Goal: Task Accomplishment & Management: Manage account settings

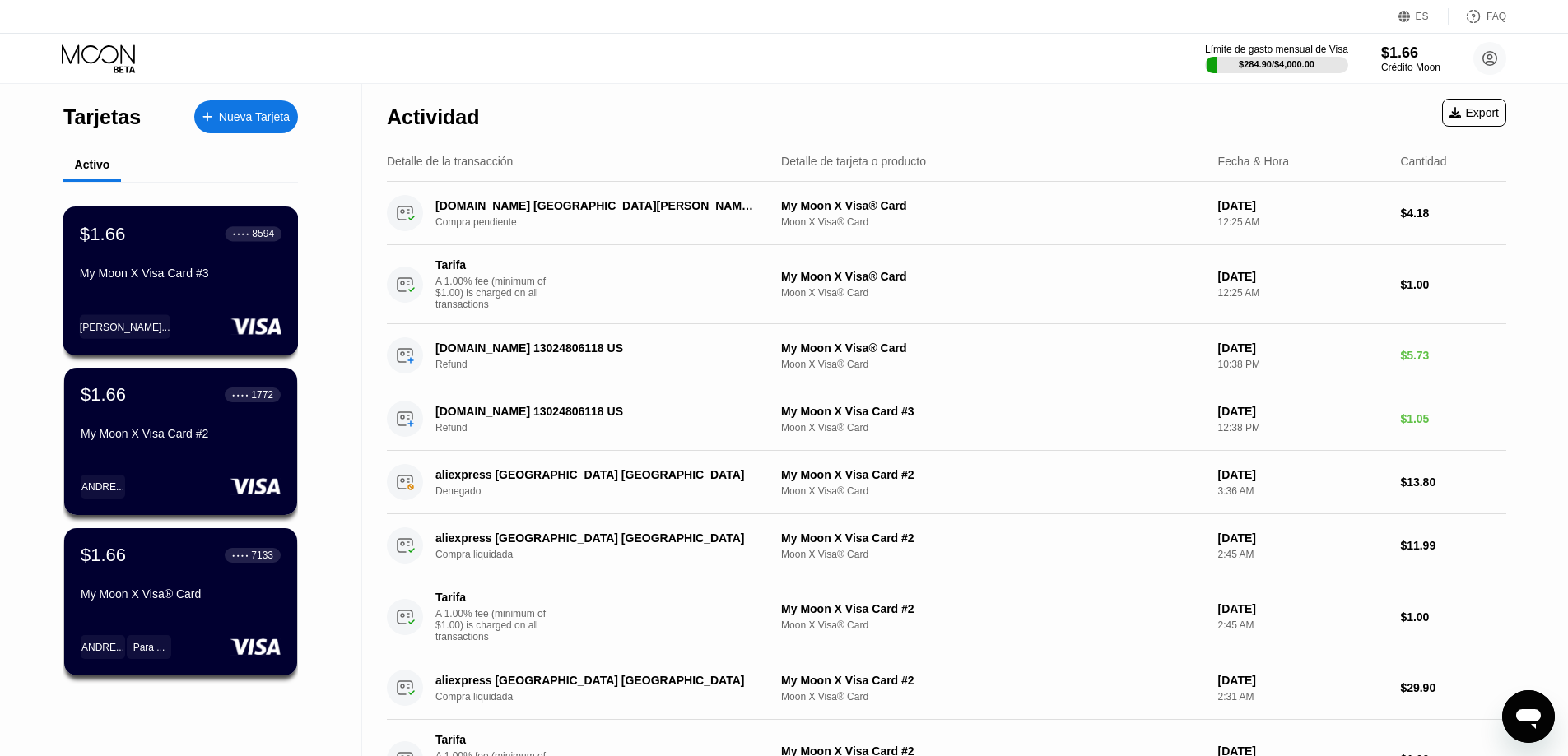
click at [181, 280] on div "My Moon X Visa Card #3" at bounding box center [181, 273] width 202 height 13
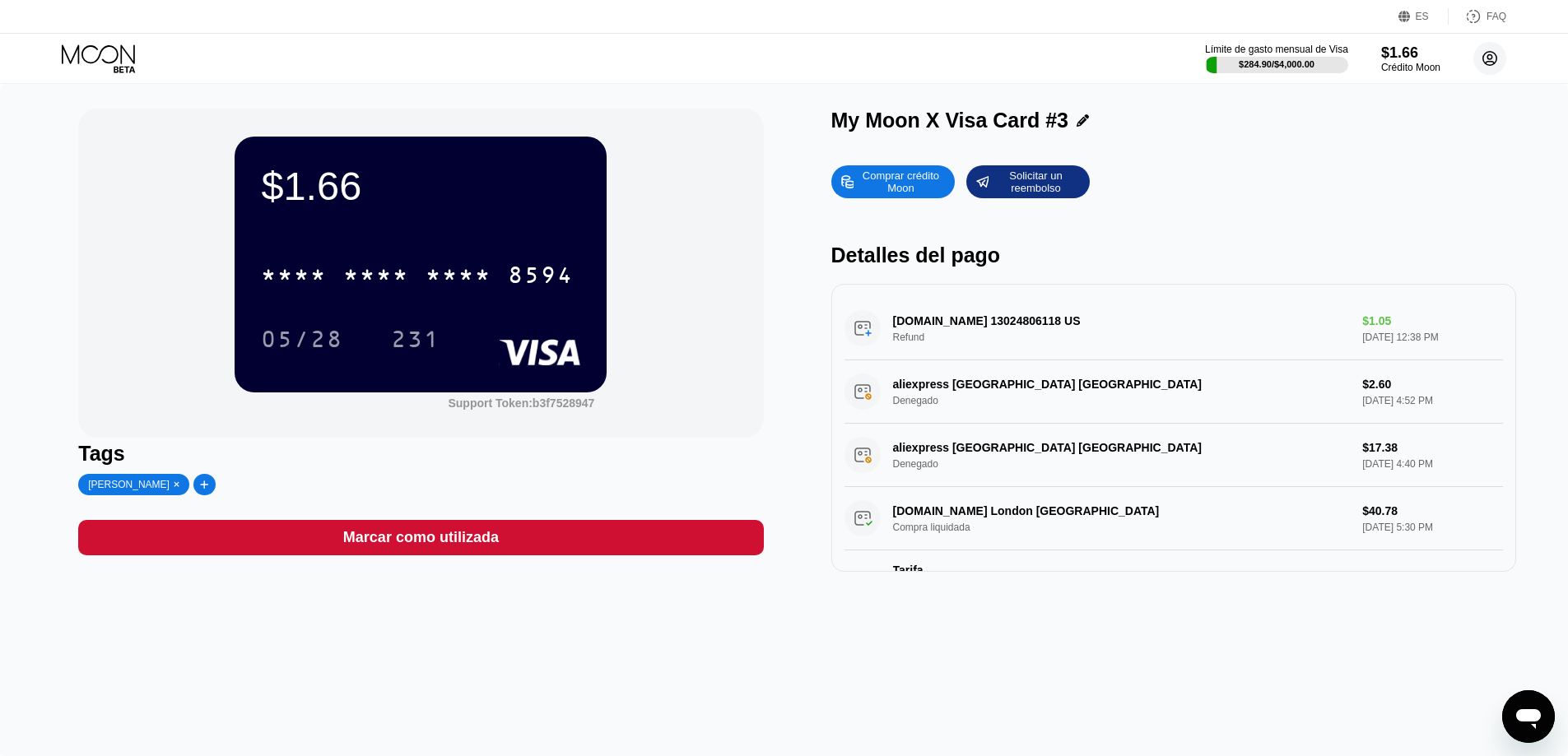
click at [1494, 57] on circle at bounding box center [1489, 58] width 33 height 33
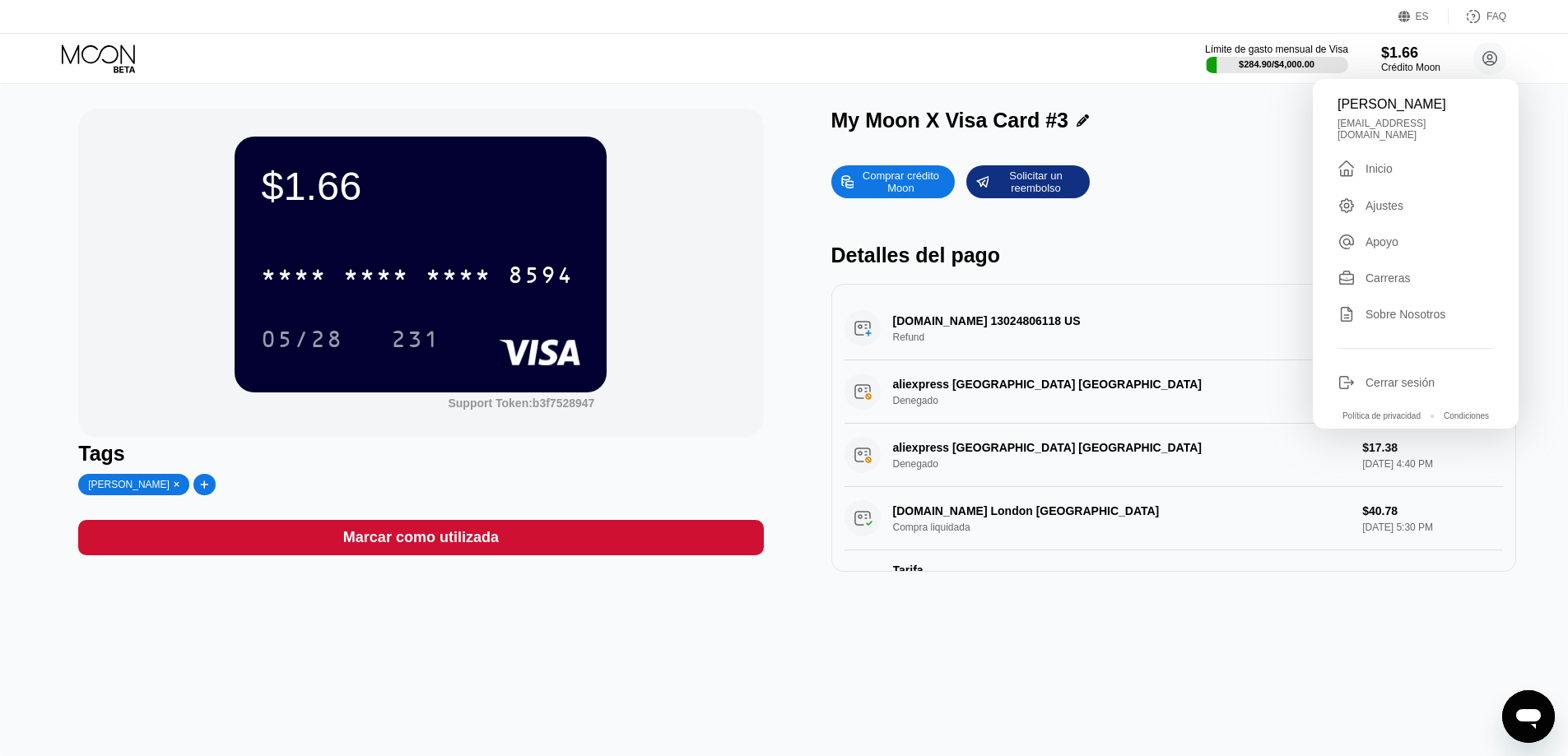
drag, startPoint x: 1376, startPoint y: 161, endPoint x: 1360, endPoint y: 168, distance: 17.5
click at [1375, 162] on div "Inicio" at bounding box center [1379, 168] width 27 height 13
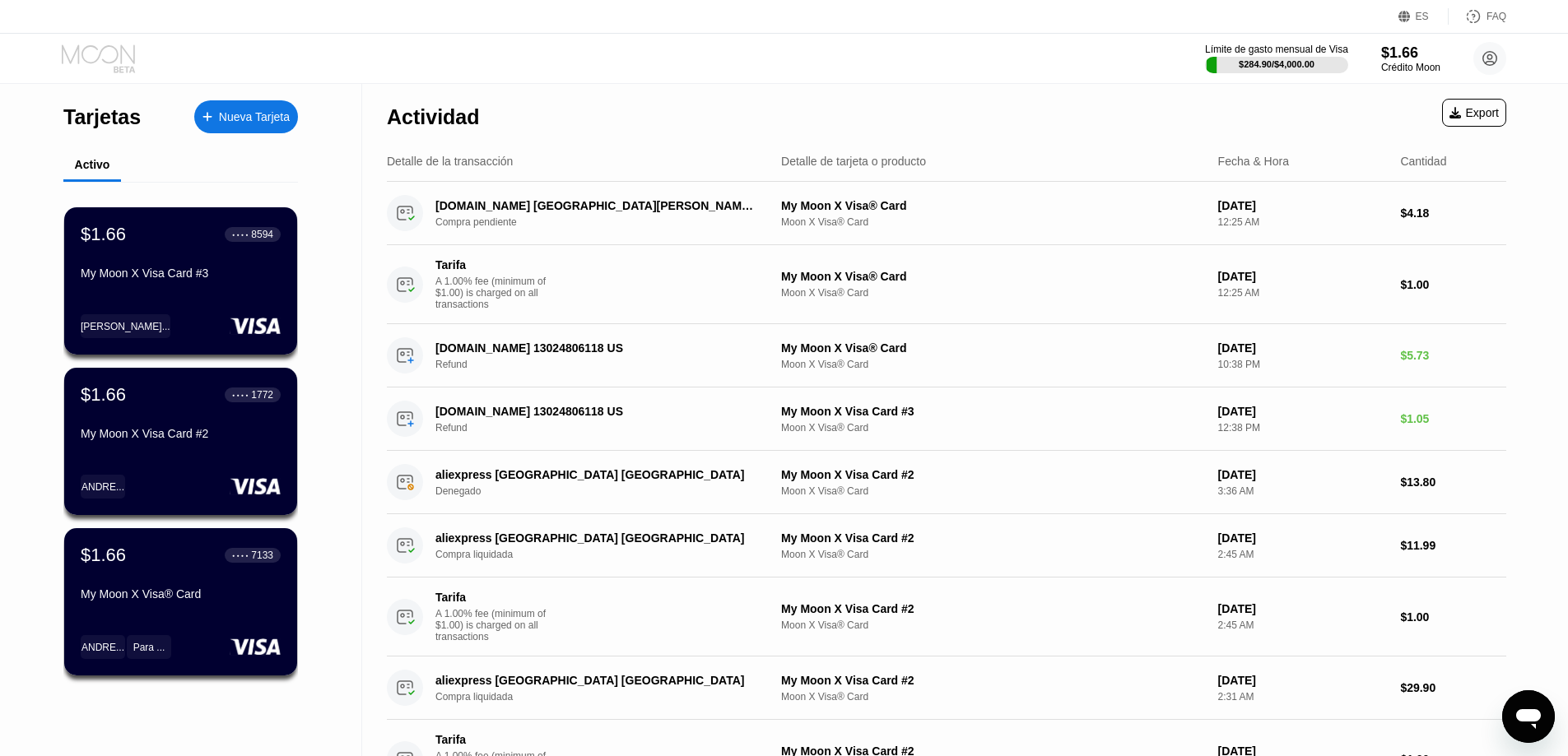
click at [122, 62] on icon at bounding box center [100, 58] width 76 height 29
drag, startPoint x: 111, startPoint y: 45, endPoint x: 108, endPoint y: 67, distance: 22.2
click at [117, 110] on div "ES Idioma Español Ahorrar FAQ Límite de gasto mensual de Visa $284.90 / $4,000.…" at bounding box center [784, 378] width 1568 height 756
click at [110, 52] on icon at bounding box center [100, 58] width 76 height 29
click at [107, 113] on div "Tarjetas" at bounding box center [102, 117] width 77 height 24
